Goal: Find specific page/section: Find specific page/section

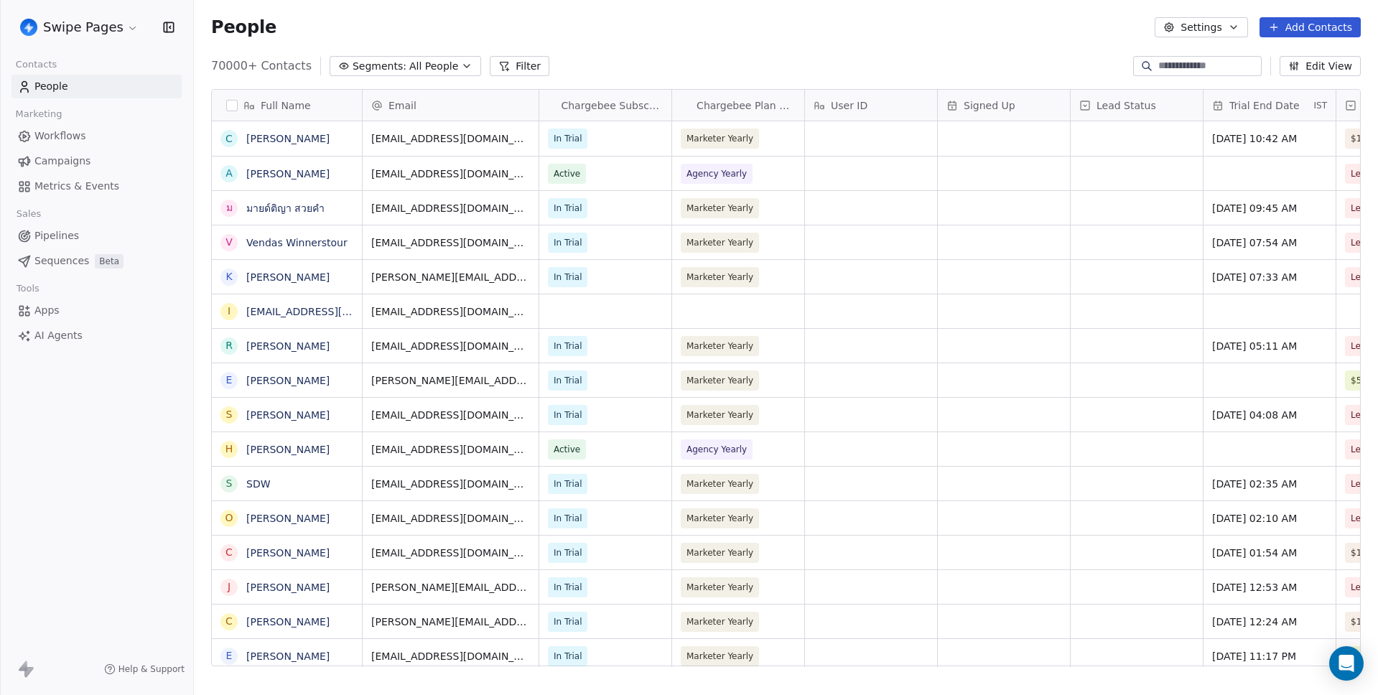
scroll to position [601, 1174]
click at [736, 83] on div "Full Name C CONNIE KINSELLA A Atley Kennington ม มายด์ติญา สวยคํา V Vendas Winn…" at bounding box center [786, 384] width 1184 height 612
click at [785, 11] on div "People Settings Add Contacts" at bounding box center [786, 27] width 1184 height 55
click at [786, 12] on div "People Settings Add Contacts" at bounding box center [786, 27] width 1184 height 55
click at [791, 2] on div "People Settings Add Contacts" at bounding box center [786, 27] width 1184 height 55
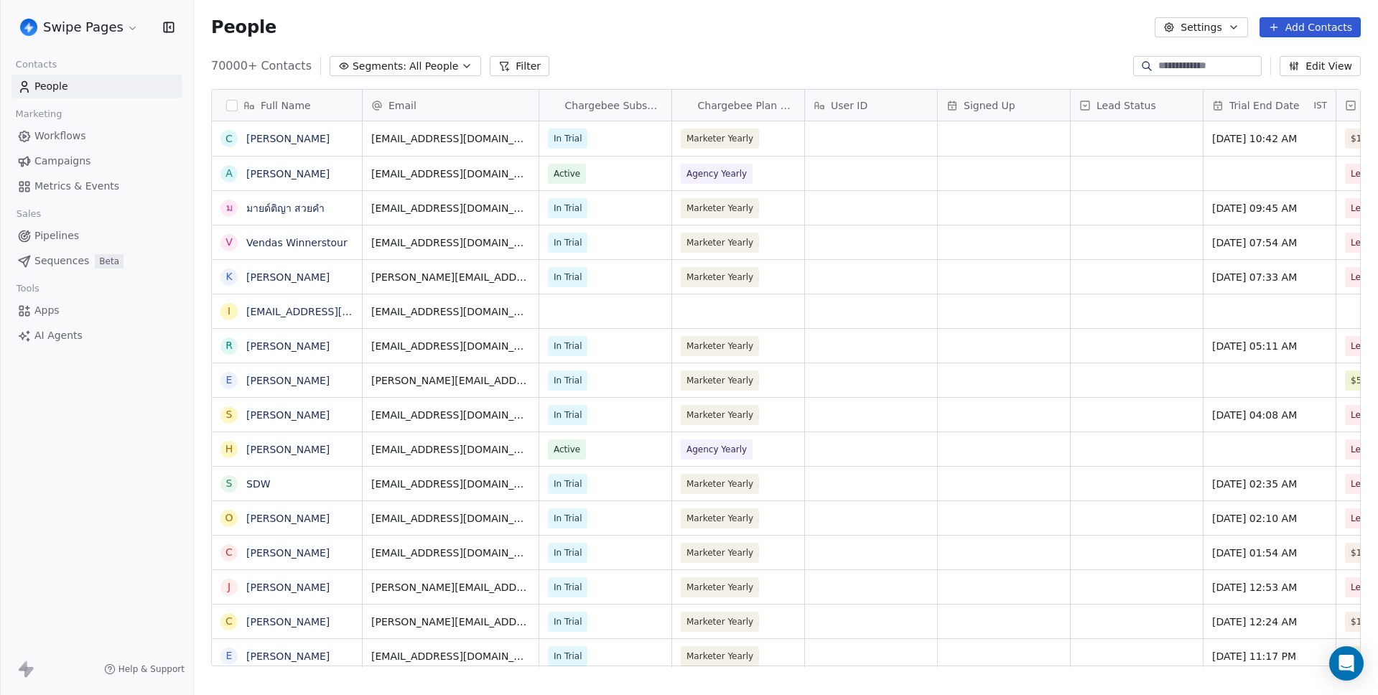
click at [75, 134] on span "Workflows" at bounding box center [60, 136] width 52 height 15
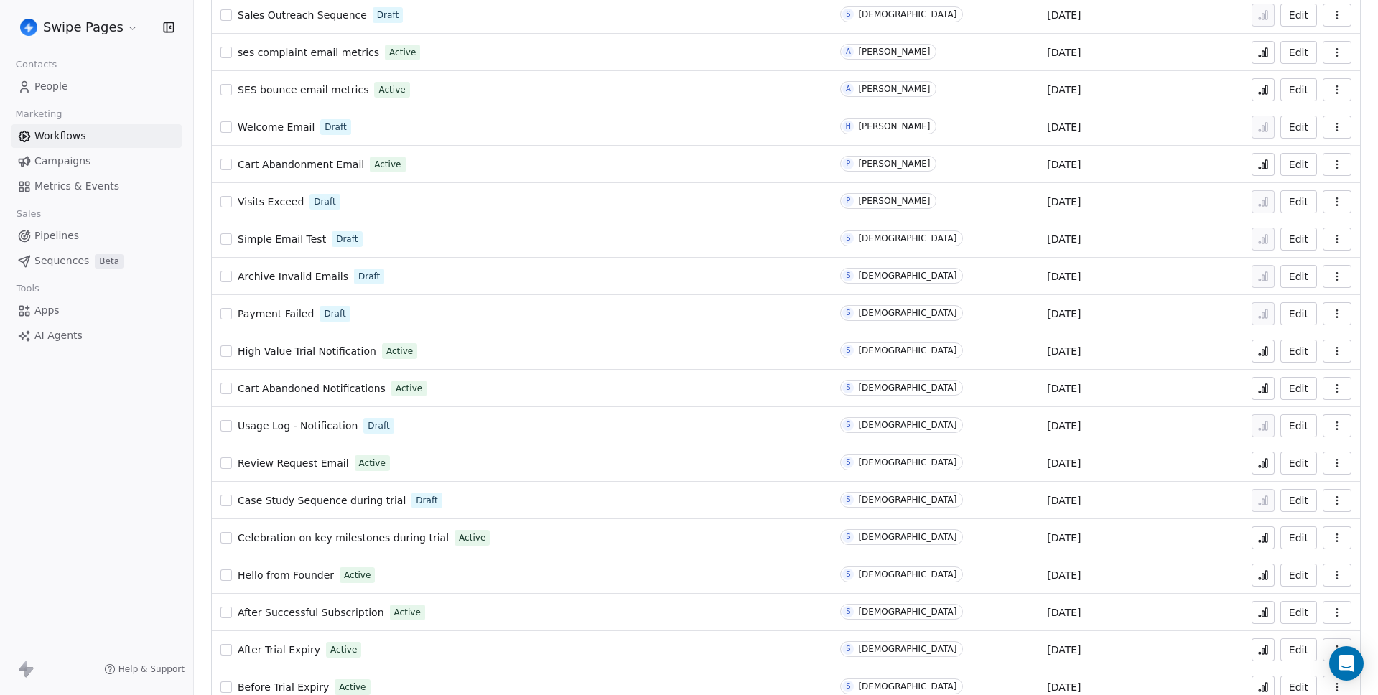
scroll to position [858, 0]
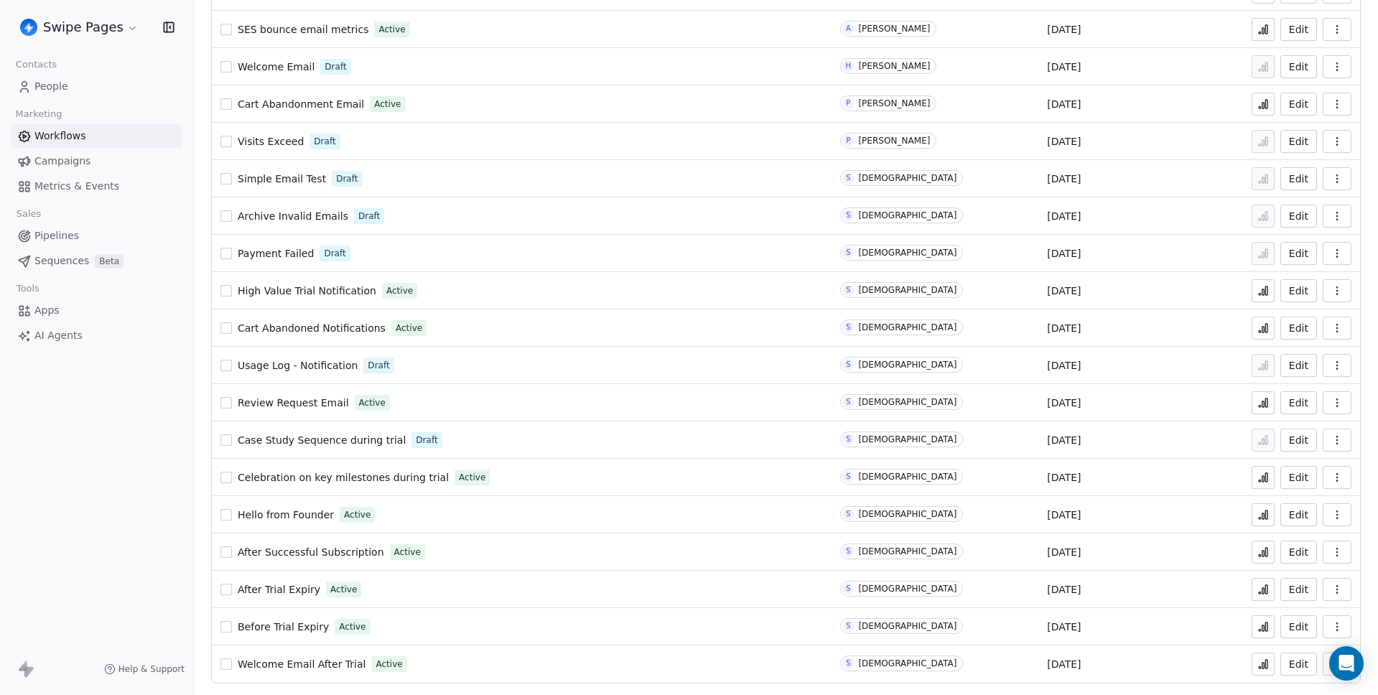
click at [1261, 592] on button at bounding box center [1263, 589] width 23 height 23
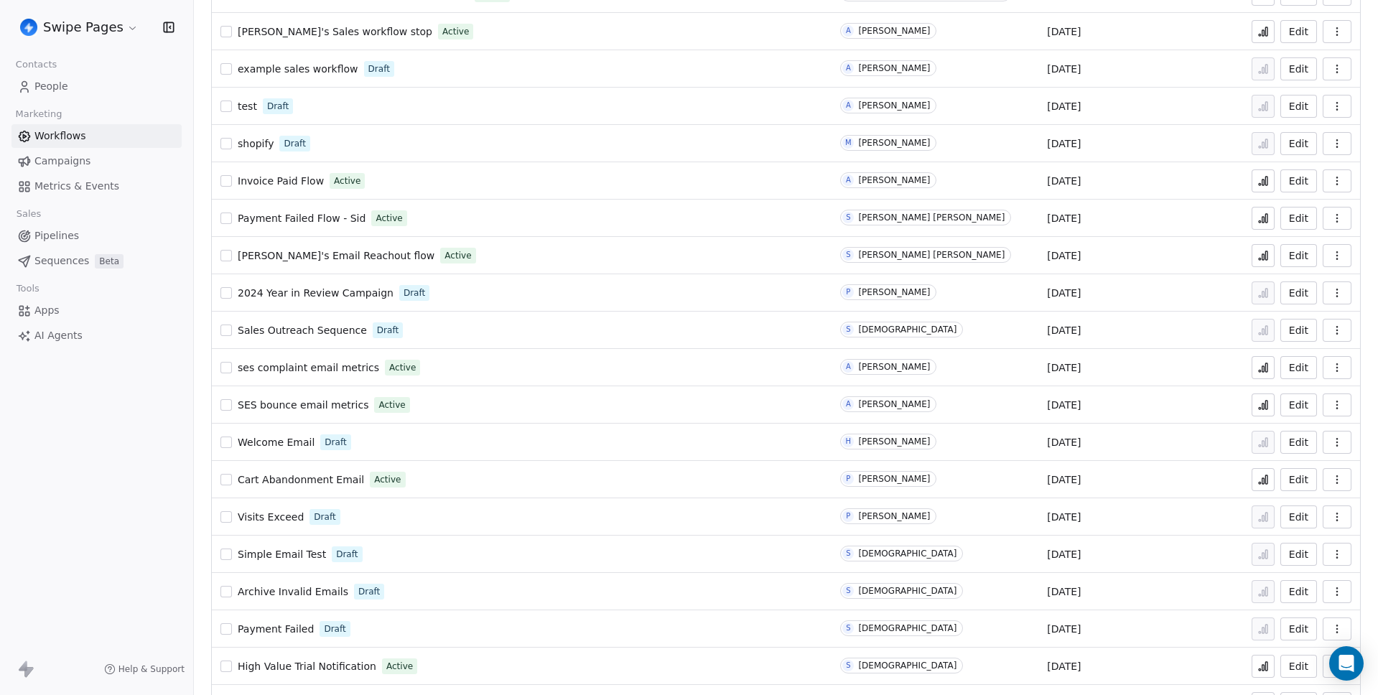
scroll to position [453, 0]
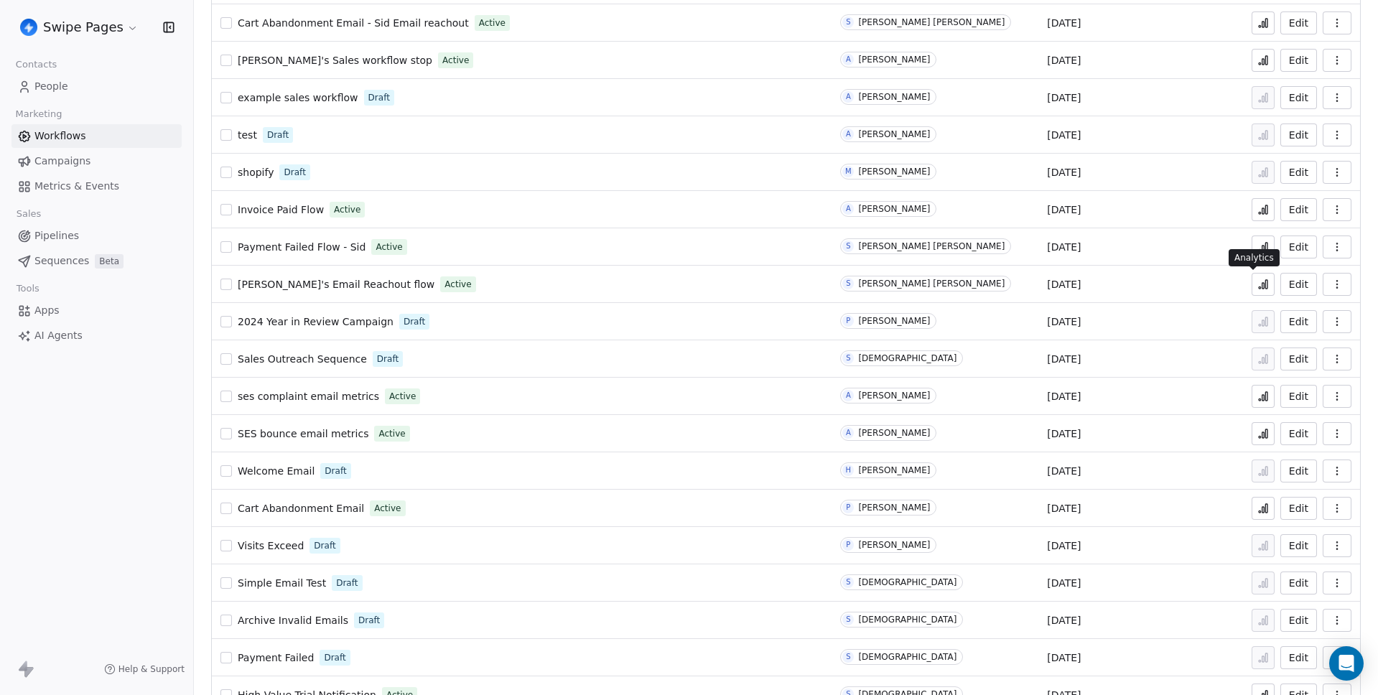
click at [1259, 282] on button at bounding box center [1263, 284] width 23 height 23
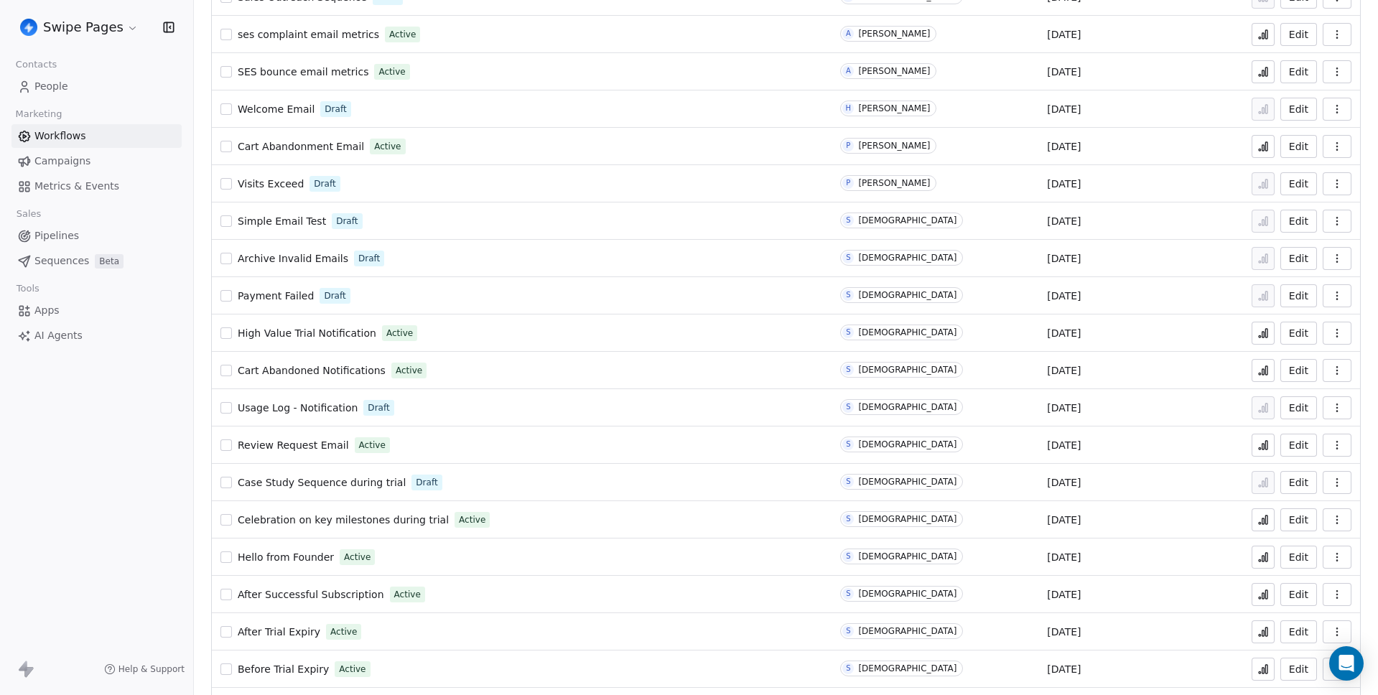
scroll to position [858, 0]
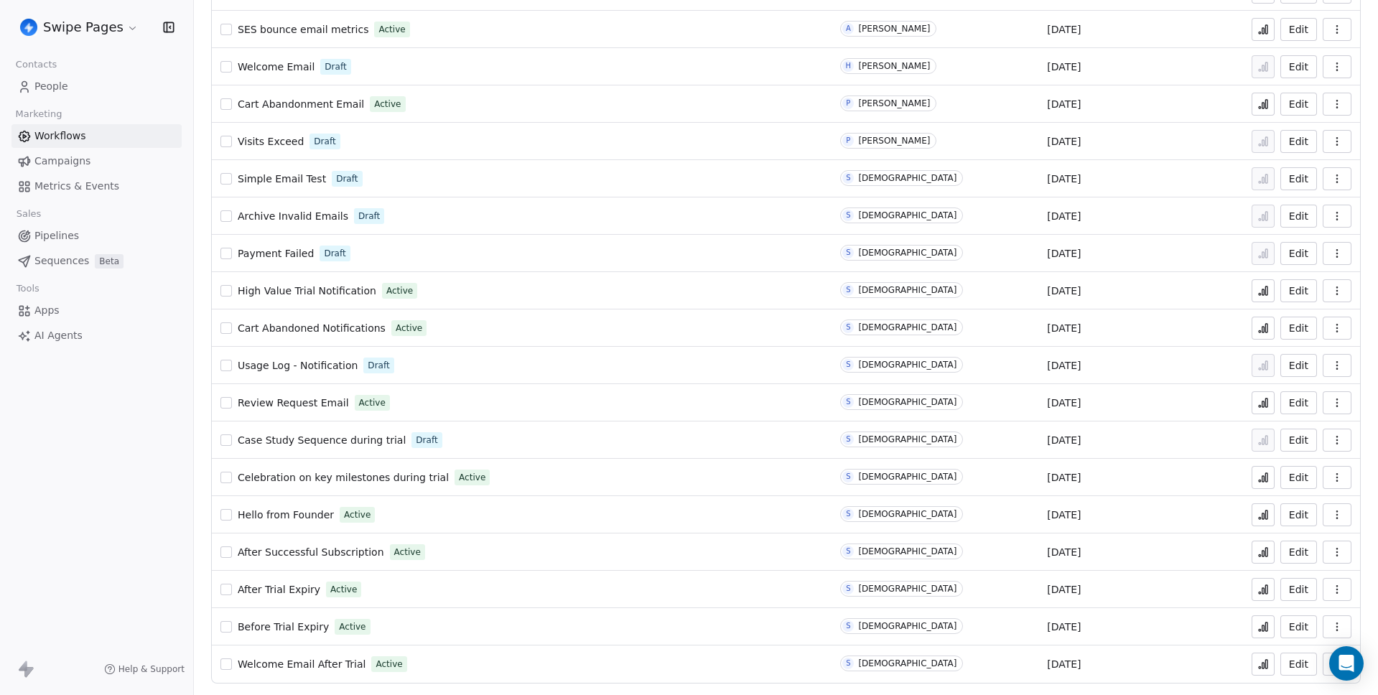
click at [1258, 663] on icon at bounding box center [1263, 664] width 11 height 11
